Goal: Task Accomplishment & Management: Use online tool/utility

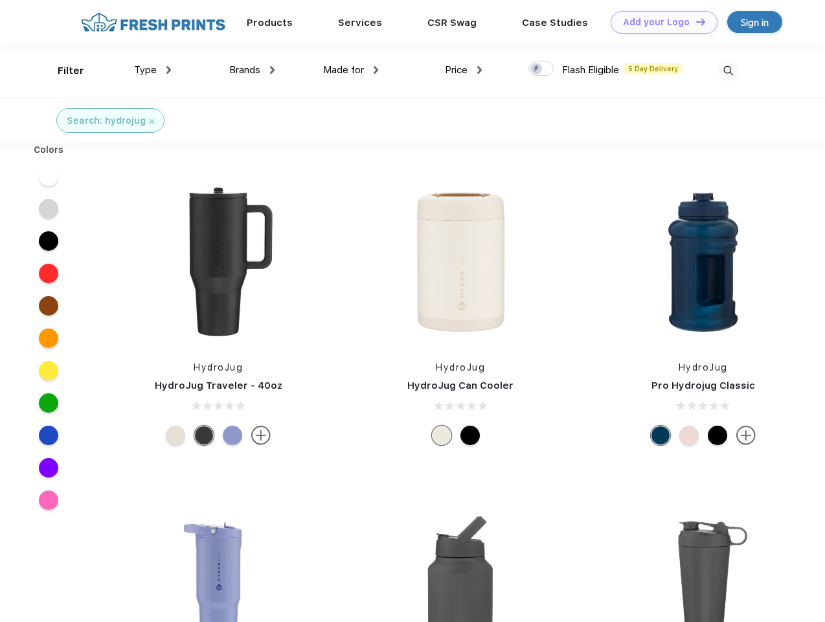
click at [660, 22] on link "Add your Logo Design Tool" at bounding box center [664, 22] width 107 height 23
click at [0, 0] on div "Design Tool" at bounding box center [0, 0] width 0 height 0
click at [695, 21] on link "Add your Logo Design Tool" at bounding box center [664, 22] width 107 height 23
click at [62, 71] on div "Filter" at bounding box center [71, 70] width 27 height 15
click at [153, 70] on span "Type" at bounding box center [145, 70] width 23 height 12
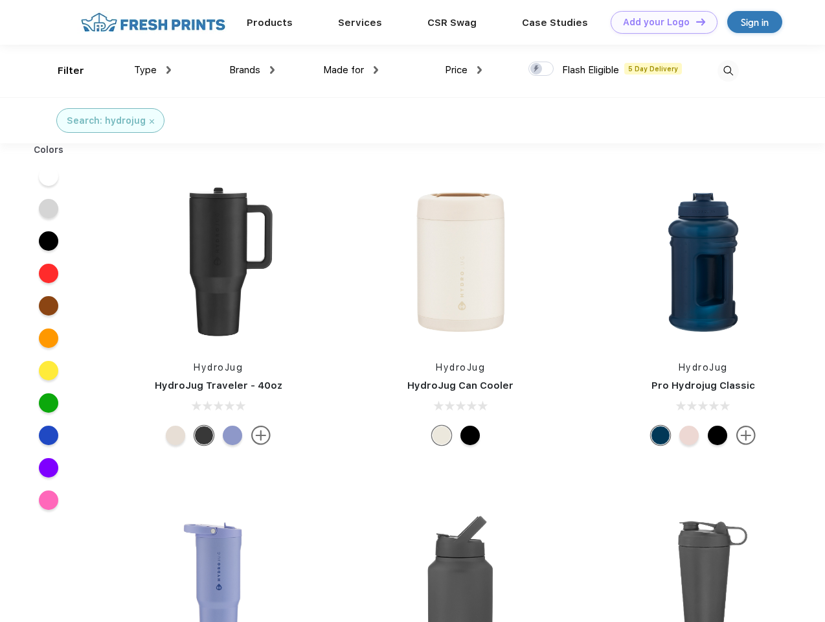
click at [252, 70] on span "Brands" at bounding box center [244, 70] width 31 height 12
click at [351, 70] on span "Made for" at bounding box center [343, 70] width 41 height 12
click at [464, 70] on span "Price" at bounding box center [456, 70] width 23 height 12
click at [542, 69] on div at bounding box center [541, 69] width 25 height 14
click at [537, 69] on input "checkbox" at bounding box center [533, 65] width 8 height 8
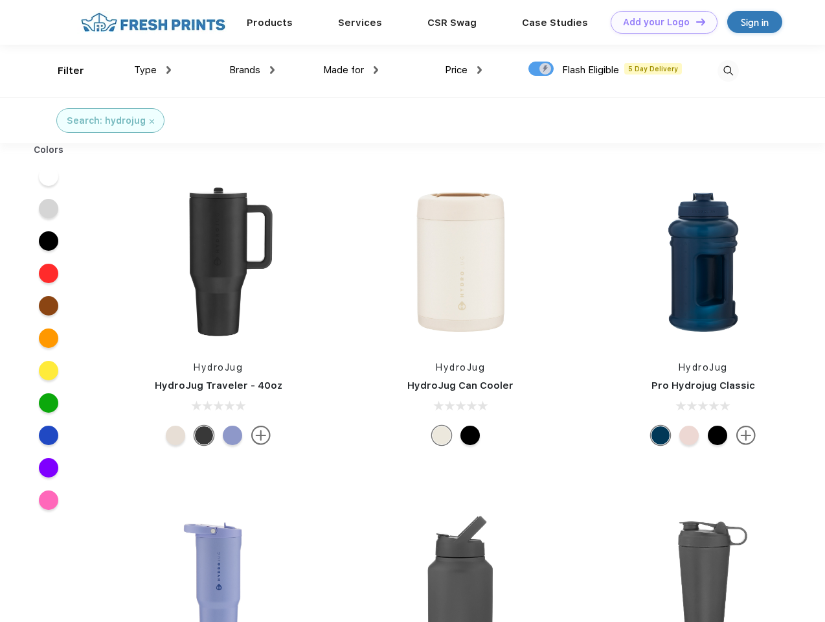
click at [728, 71] on img at bounding box center [728, 70] width 21 height 21
